Goal: Task Accomplishment & Management: Use online tool/utility

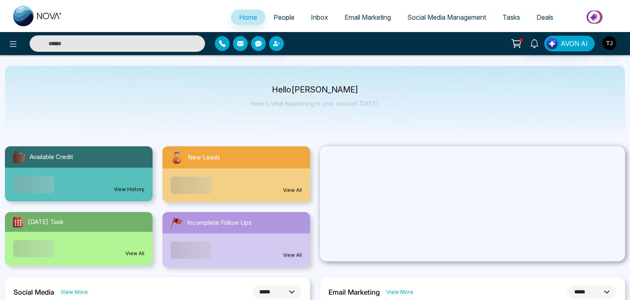
select select "*"
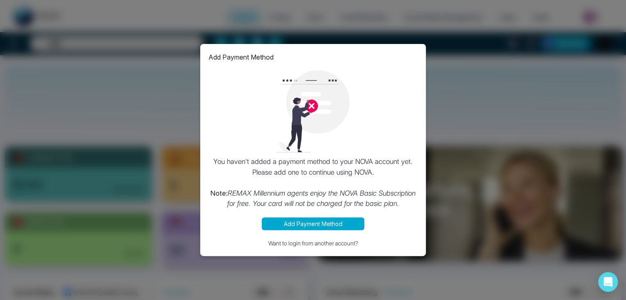
click at [481, 185] on div "Add Payment Method You haven't added a payment method to your NOVA account yet.…" at bounding box center [313, 150] width 626 height 300
click at [221, 70] on div at bounding box center [312, 111] width 209 height 82
click at [142, 89] on div "Add Payment Method You haven't added a payment method to your NOVA account yet.…" at bounding box center [313, 150] width 626 height 300
click at [104, 30] on div "Add Payment Method You haven't added a payment method to your NOVA account yet.…" at bounding box center [313, 150] width 626 height 300
click at [403, 154] on div "You haven't added a payment method to your NOVA account yet. Please add one to …" at bounding box center [312, 139] width 209 height 139
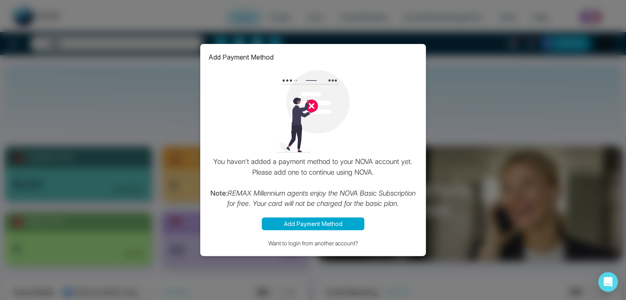
click at [389, 88] on div at bounding box center [312, 111] width 209 height 82
click at [322, 223] on button "Add Payment Method" at bounding box center [313, 223] width 103 height 13
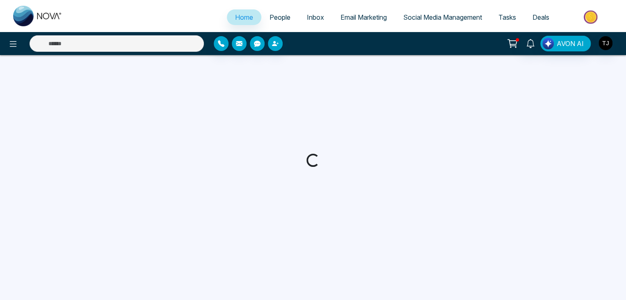
select select "*"
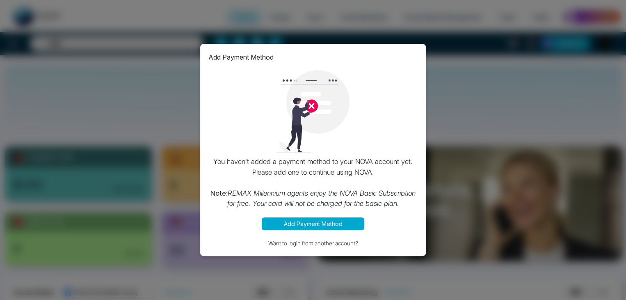
click at [426, 17] on div "Add Payment Method You haven't added a payment method to your NOVA account yet.…" at bounding box center [313, 150] width 626 height 300
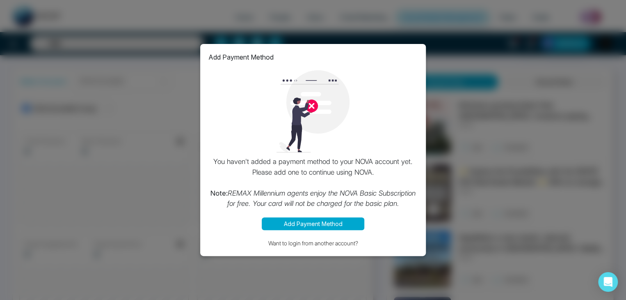
click at [136, 138] on div "Add Payment Method You haven't added a payment method to your NOVA account yet.…" at bounding box center [313, 150] width 626 height 300
click at [487, 56] on div "Add Payment Method You haven't added a payment method to your NOVA account yet.…" at bounding box center [313, 150] width 626 height 300
click at [623, 12] on div "Add Payment Method You haven't added a payment method to your NOVA account yet.…" at bounding box center [313, 150] width 626 height 300
click at [417, 55] on div "Add Payment Method" at bounding box center [312, 57] width 209 height 10
click at [414, 51] on div "Add Payment Method You haven't added a payment method to your NOVA account yet.…" at bounding box center [313, 150] width 226 height 212
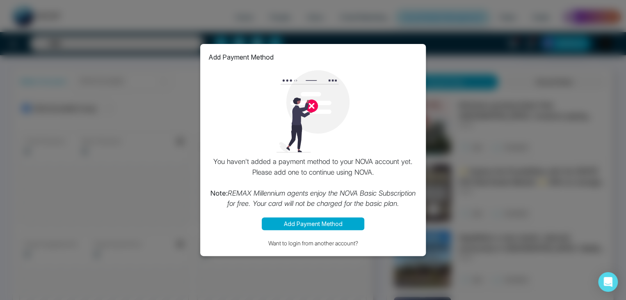
click at [396, 66] on div "Add Payment Method You haven't added a payment method to your NOVA account yet.…" at bounding box center [313, 150] width 226 height 212
drag, startPoint x: 410, startPoint y: 63, endPoint x: 428, endPoint y: 54, distance: 20.9
click at [428, 55] on div "Add Payment Method You haven't added a payment method to your NOVA account yet.…" at bounding box center [313, 150] width 626 height 300
click at [402, 50] on div "Add Payment Method You haven't added a payment method to your NOVA account yet.…" at bounding box center [313, 150] width 626 height 300
click at [384, 50] on div "Add Payment Method You haven't added a payment method to your NOVA account yet.…" at bounding box center [313, 150] width 226 height 212
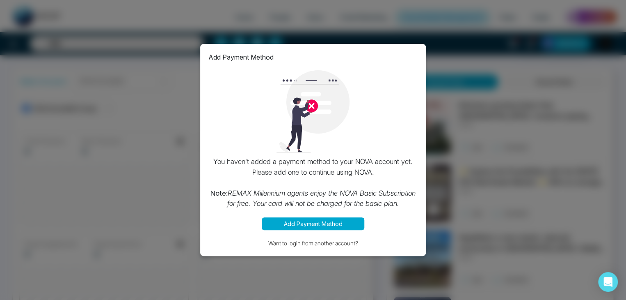
drag, startPoint x: 486, startPoint y: 28, endPoint x: 507, endPoint y: 23, distance: 21.4
click at [488, 27] on div "Add Payment Method You haven't added a payment method to your NOVA account yet.…" at bounding box center [313, 150] width 626 height 300
drag, startPoint x: 578, startPoint y: 4, endPoint x: 597, endPoint y: -3, distance: 20.5
click at [597, 0] on html "Home People Inbox Email Marketing Social Media Management Tasks Deals 10+ AVON …" at bounding box center [313, 150] width 626 height 300
click at [625, 4] on div "Add Payment Method You haven't added a payment method to your NOVA account yet.…" at bounding box center [313, 150] width 626 height 300
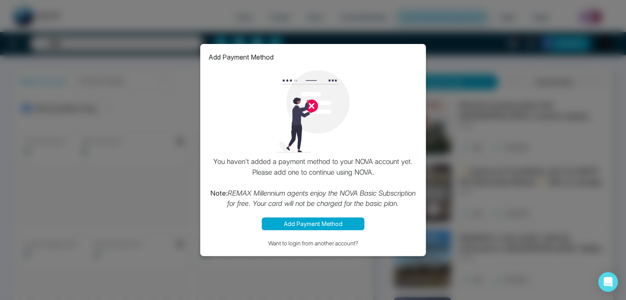
click at [621, 5] on div "Add Payment Method You haven't added a payment method to your NOVA account yet.…" at bounding box center [313, 150] width 626 height 300
drag, startPoint x: 620, startPoint y: 5, endPoint x: 573, endPoint y: 9, distance: 47.7
click at [611, 7] on div "Add Payment Method You haven't added a payment method to your NOVA account yet.…" at bounding box center [313, 150] width 626 height 300
click at [3, 14] on div "Add Payment Method You haven't added a payment method to your NOVA account yet.…" at bounding box center [313, 150] width 626 height 300
click at [454, 68] on div "Add Payment Method You haven't added a payment method to your NOVA account yet.…" at bounding box center [313, 150] width 626 height 300
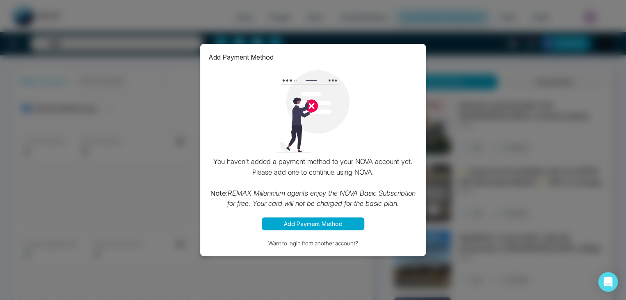
click at [447, 133] on div "Add Payment Method You haven't added a payment method to your NOVA account yet.…" at bounding box center [313, 150] width 626 height 300
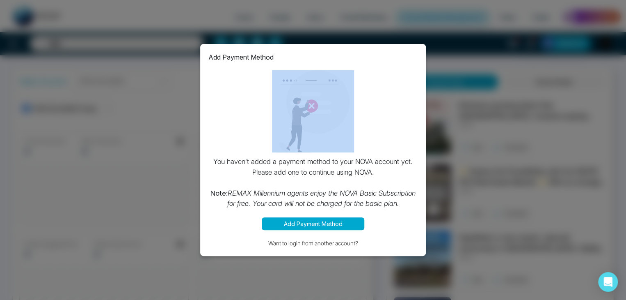
click at [447, 133] on div "Add Payment Method You haven't added a payment method to your NOVA account yet.…" at bounding box center [313, 150] width 626 height 300
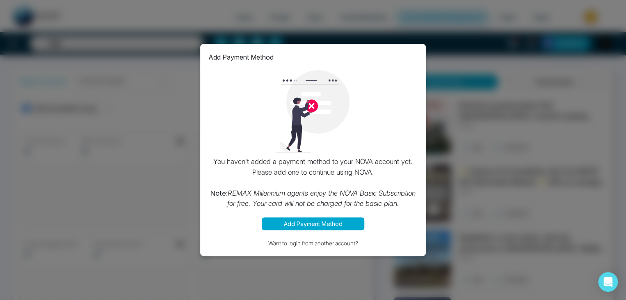
click at [506, 172] on div "Add Payment Method You haven't added a payment method to your NOVA account yet.…" at bounding box center [313, 150] width 626 height 300
click at [468, 115] on div "Add Payment Method You haven't added a payment method to your NOVA account yet.…" at bounding box center [313, 150] width 626 height 300
drag, startPoint x: 626, startPoint y: 0, endPoint x: 10, endPoint y: 76, distance: 621.0
click at [10, 76] on div "Add Payment Method You haven't added a payment method to your NOVA account yet.…" at bounding box center [313, 150] width 626 height 300
click at [379, 244] on button "Want to login from another account?" at bounding box center [312, 242] width 209 height 9
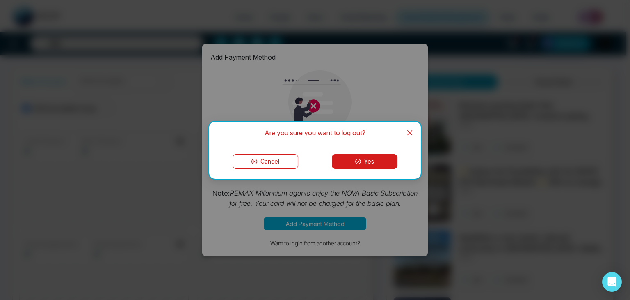
click at [408, 130] on icon "close" at bounding box center [410, 132] width 5 height 5
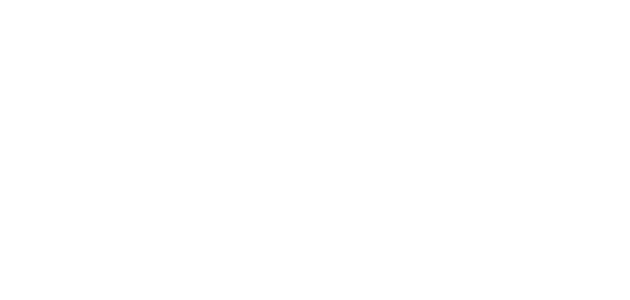
select select "*"
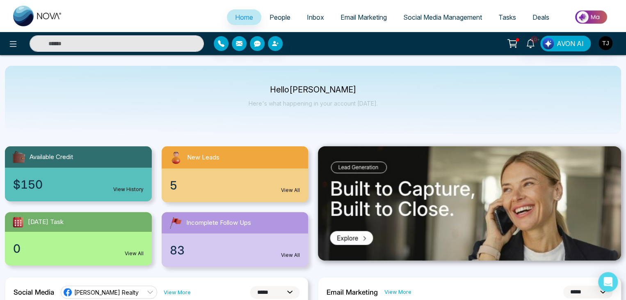
click at [438, 12] on link "Social Media Management" at bounding box center [442, 17] width 95 height 16
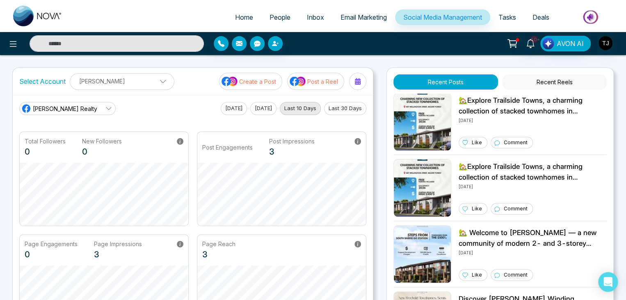
click at [355, 75] on div at bounding box center [357, 81] width 13 height 13
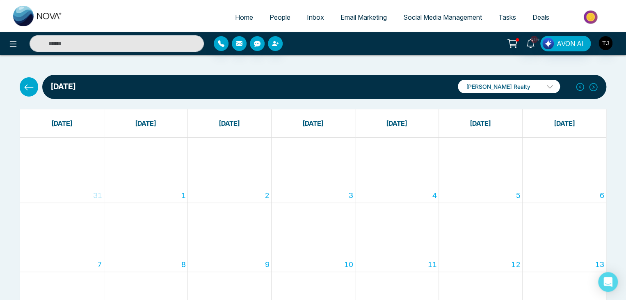
click at [540, 21] on span "Deals" at bounding box center [541, 17] width 17 height 8
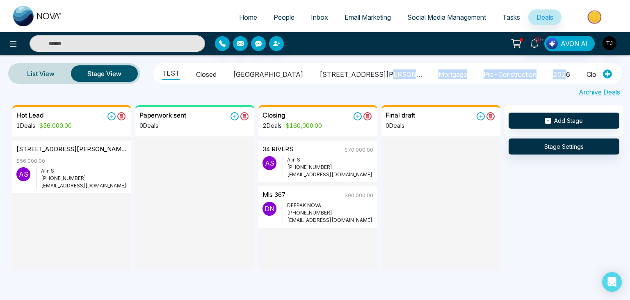
drag, startPoint x: 505, startPoint y: 76, endPoint x: 343, endPoint y: 76, distance: 162.1
click at [343, 76] on ul "TEST [GEOGRAPHIC_DATA] 1515 [PERSON_NAME] parkway Mortgage pre-construction 202…" at bounding box center [376, 74] width 441 height 18
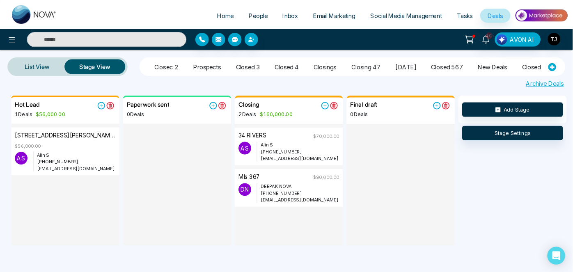
scroll to position [0, 439]
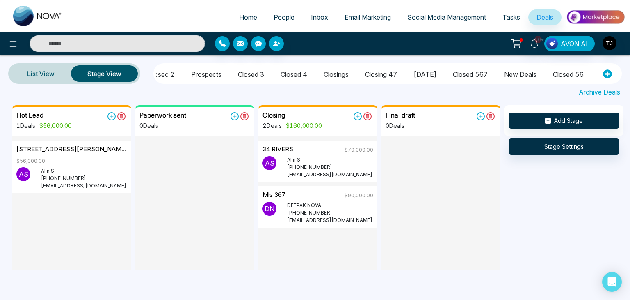
click at [628, 64] on div "List View Stage View TEST [GEOGRAPHIC_DATA] 1515 [PERSON_NAME] parkway Mortgage…" at bounding box center [315, 73] width 630 height 21
click at [141, 66] on div "List View Stage View TEST [GEOGRAPHIC_DATA] 1515 [PERSON_NAME] parkway Mortgage…" at bounding box center [315, 73] width 630 height 21
click at [289, 11] on link "People" at bounding box center [284, 17] width 37 height 16
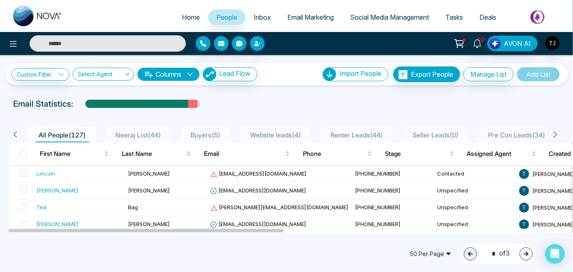
click at [554, 133] on icon at bounding box center [555, 134] width 7 height 7
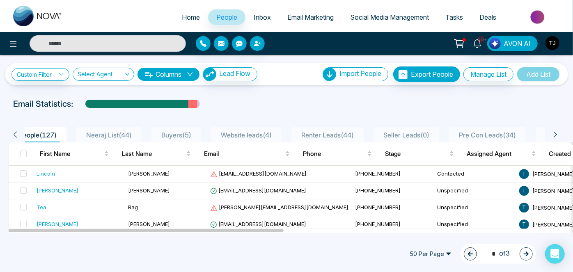
scroll to position [0, 41]
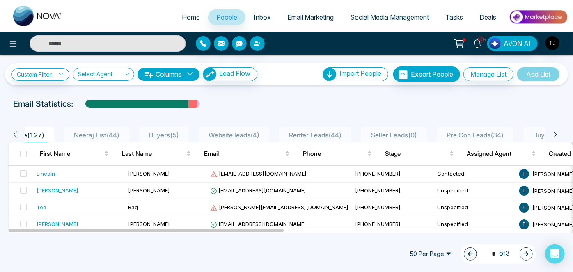
click at [555, 130] on div "All People ( 127 ) Neeraj List ( 44 ) Buyers ( 5 ) Website leads ( 4 ) Renter L…" at bounding box center [283, 135] width 551 height 16
click at [556, 131] on icon at bounding box center [555, 134] width 7 height 7
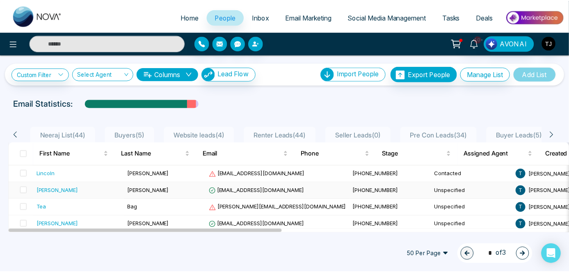
scroll to position [0, 83]
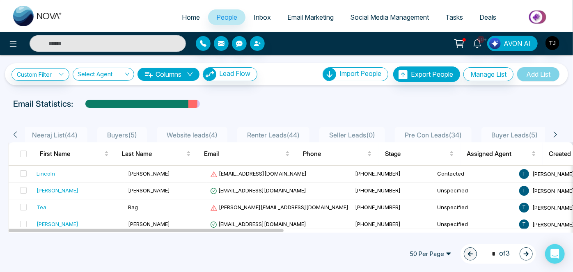
click at [369, 11] on link "Social Media Management" at bounding box center [389, 17] width 95 height 16
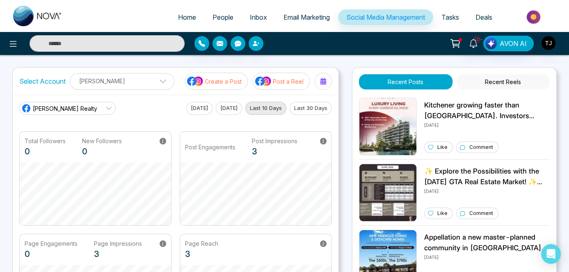
click at [156, 82] on p "[PERSON_NAME]" at bounding box center [122, 81] width 94 height 14
click at [184, 60] on div "Home People Inbox Email Marketing Social Media Management Tasks Deals 10+ AVON …" at bounding box center [284, 265] width 569 height 530
